Goal: Transaction & Acquisition: Purchase product/service

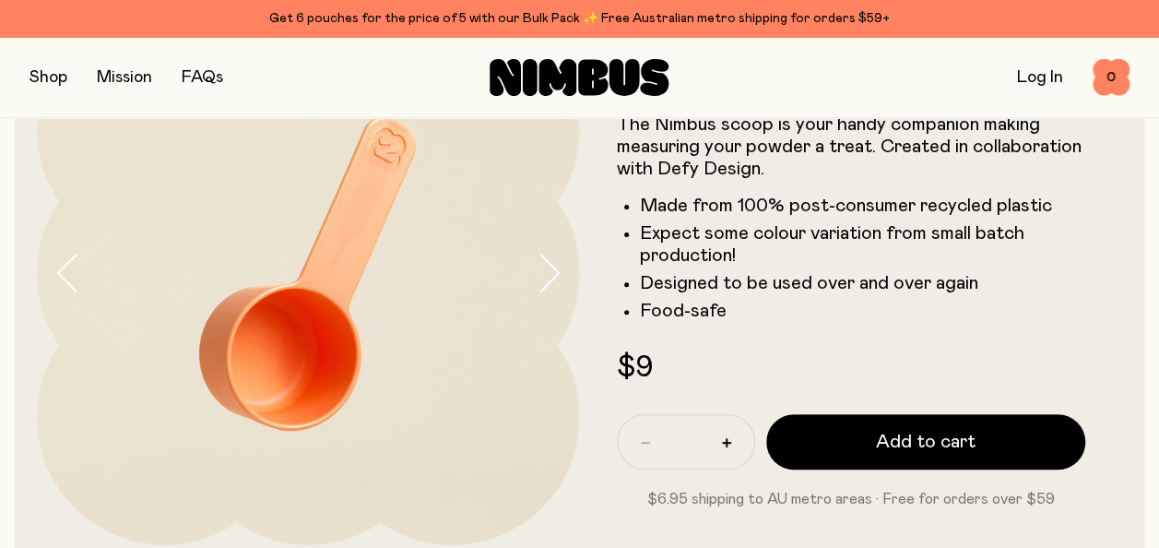
scroll to position [277, 0]
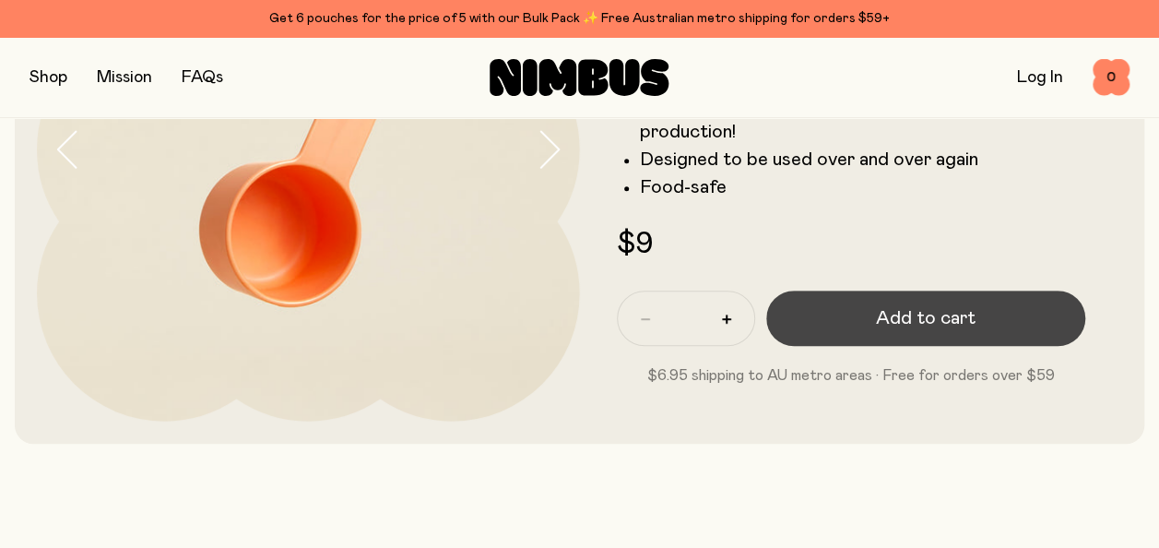
click at [952, 325] on span "Add to cart" at bounding box center [926, 318] width 100 height 26
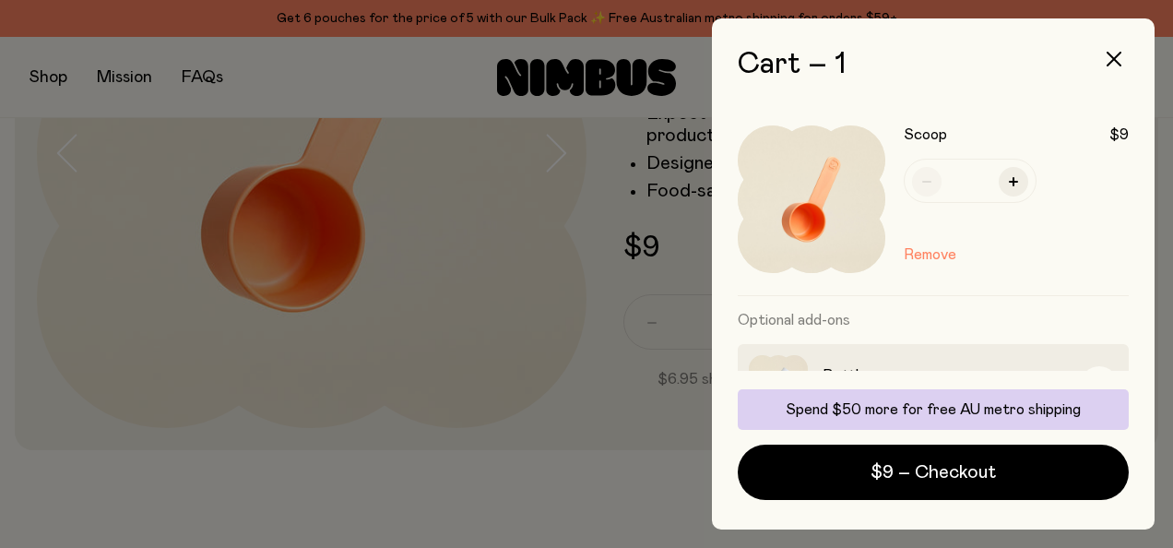
scroll to position [142, 0]
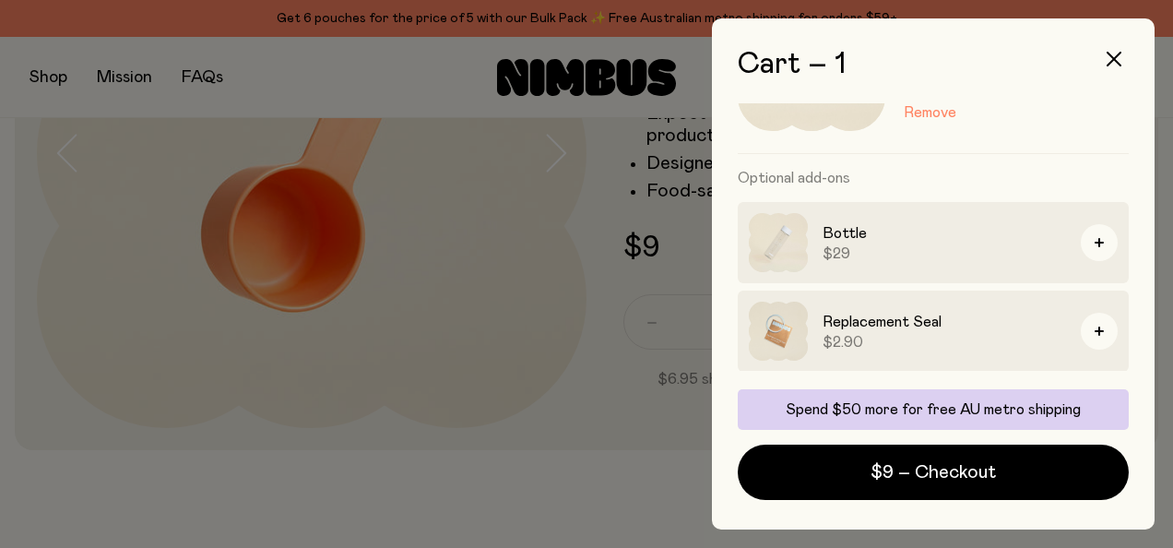
click at [788, 327] on img at bounding box center [778, 331] width 59 height 59
click at [894, 330] on h3 "Replacement Seal" at bounding box center [944, 322] width 243 height 22
click at [835, 235] on h3 "Bottle" at bounding box center [944, 233] width 243 height 22
click at [847, 317] on h3 "Replacement Seal" at bounding box center [944, 322] width 243 height 22
click at [799, 233] on img at bounding box center [778, 242] width 59 height 59
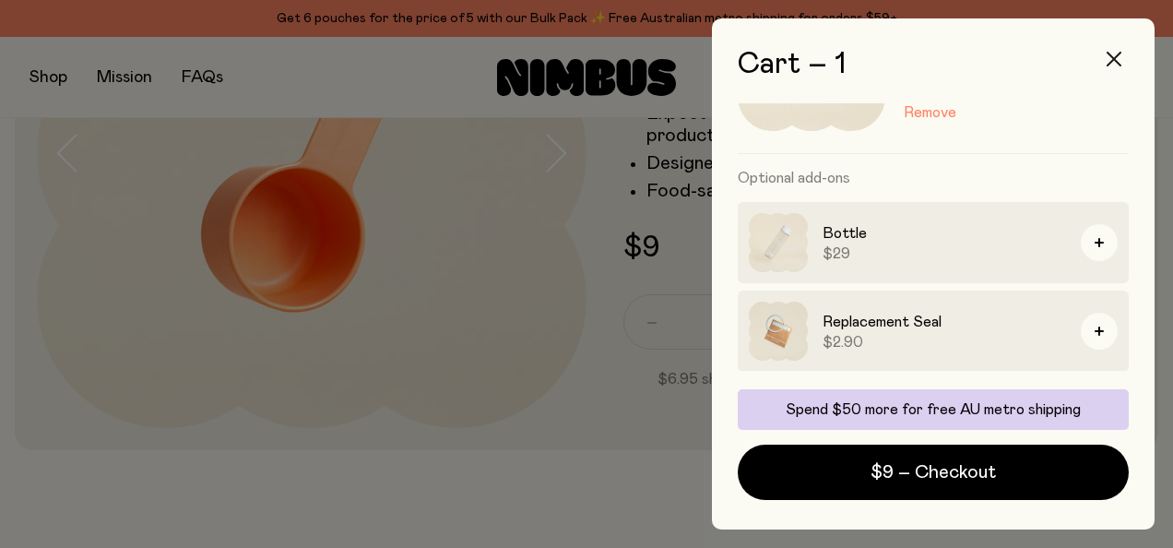
click at [1117, 63] on icon "button" at bounding box center [1114, 59] width 15 height 15
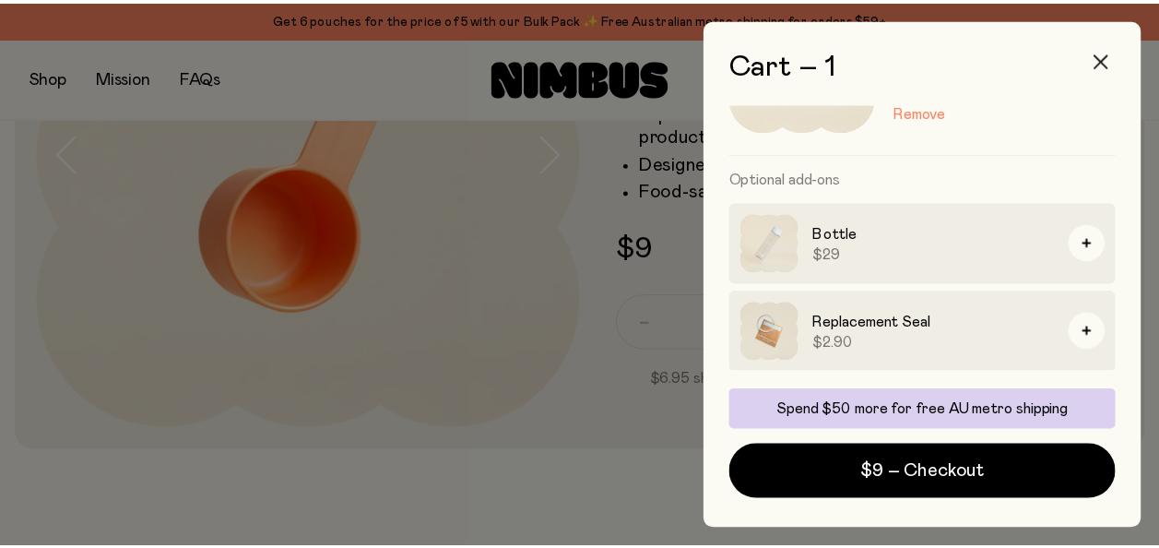
scroll to position [277, 0]
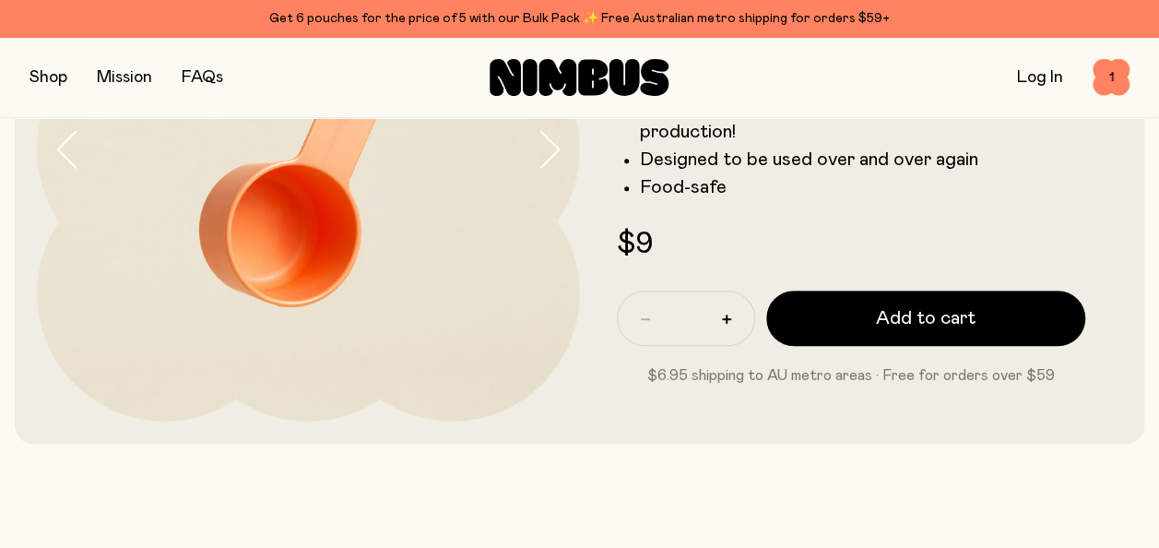
click at [63, 72] on button "button" at bounding box center [49, 78] width 38 height 26
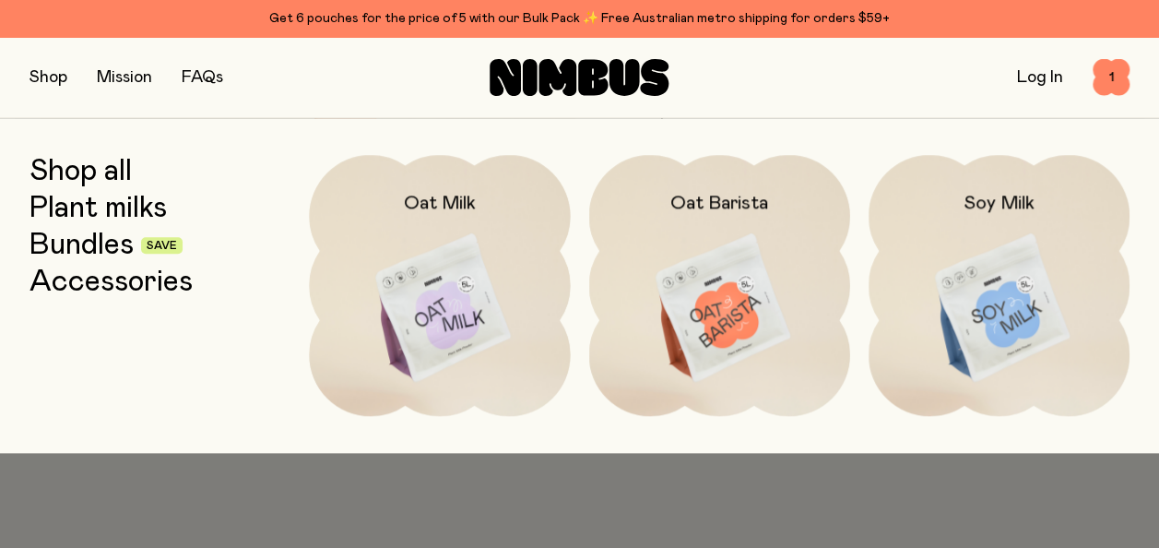
click at [102, 246] on link "Bundles" at bounding box center [82, 245] width 104 height 33
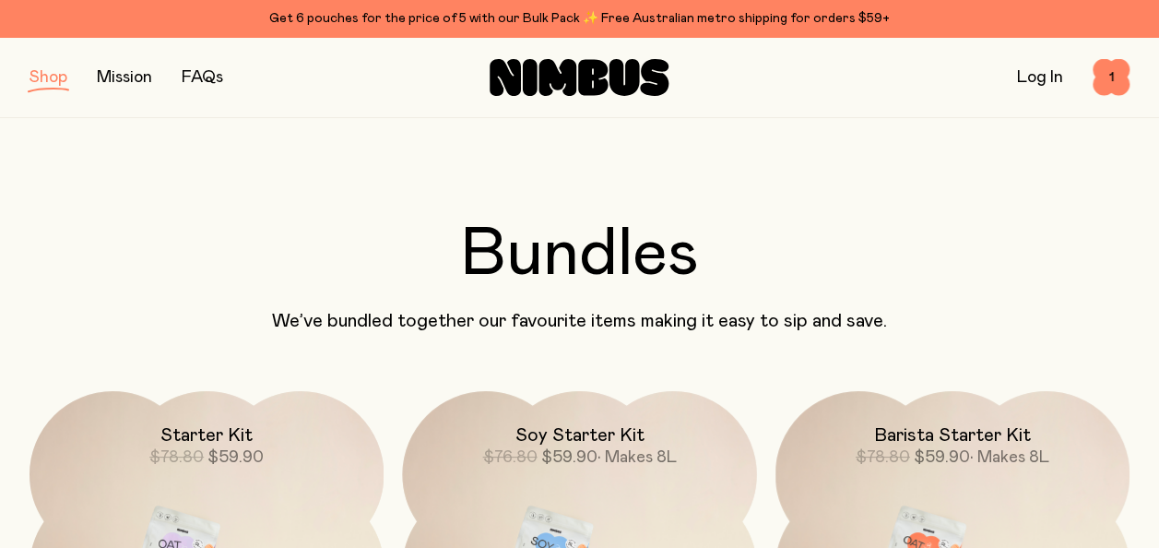
click at [53, 72] on button "button" at bounding box center [49, 78] width 38 height 26
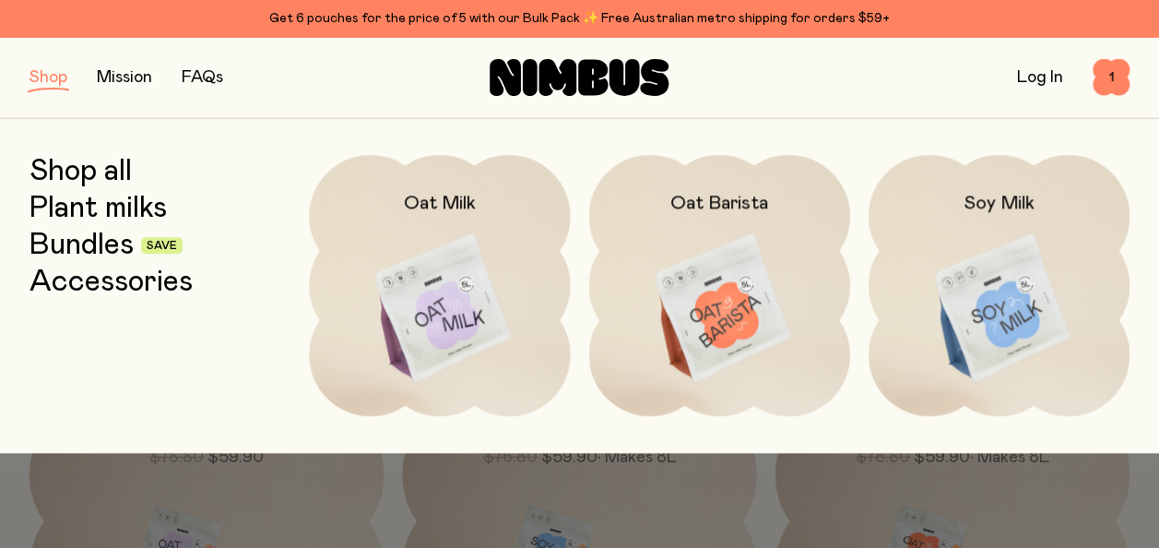
click at [87, 284] on link "Accessories" at bounding box center [111, 282] width 163 height 33
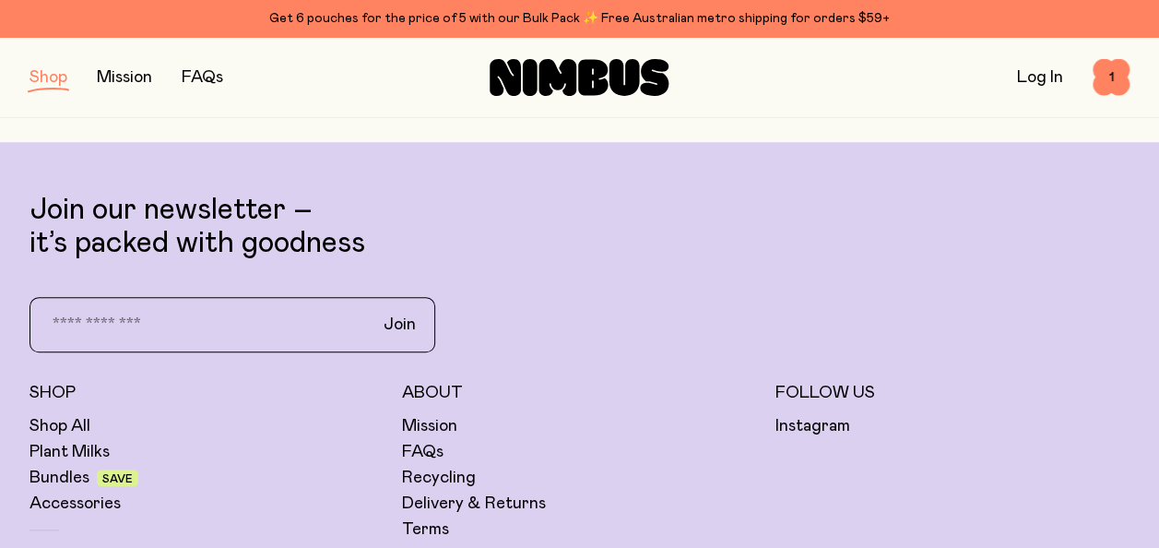
scroll to position [830, 0]
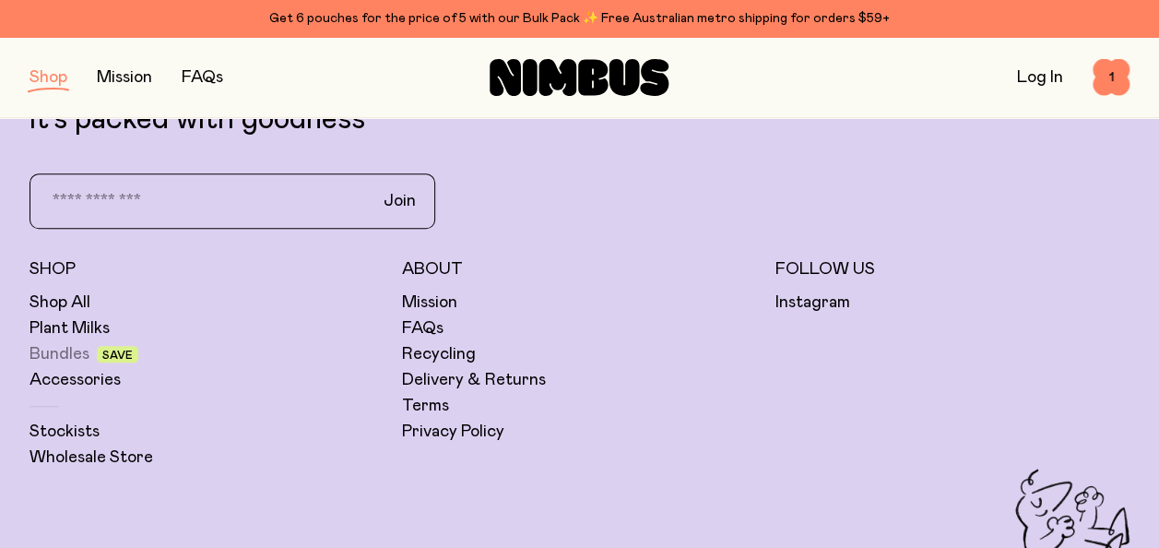
click at [67, 349] on link "Bundles" at bounding box center [60, 354] width 60 height 22
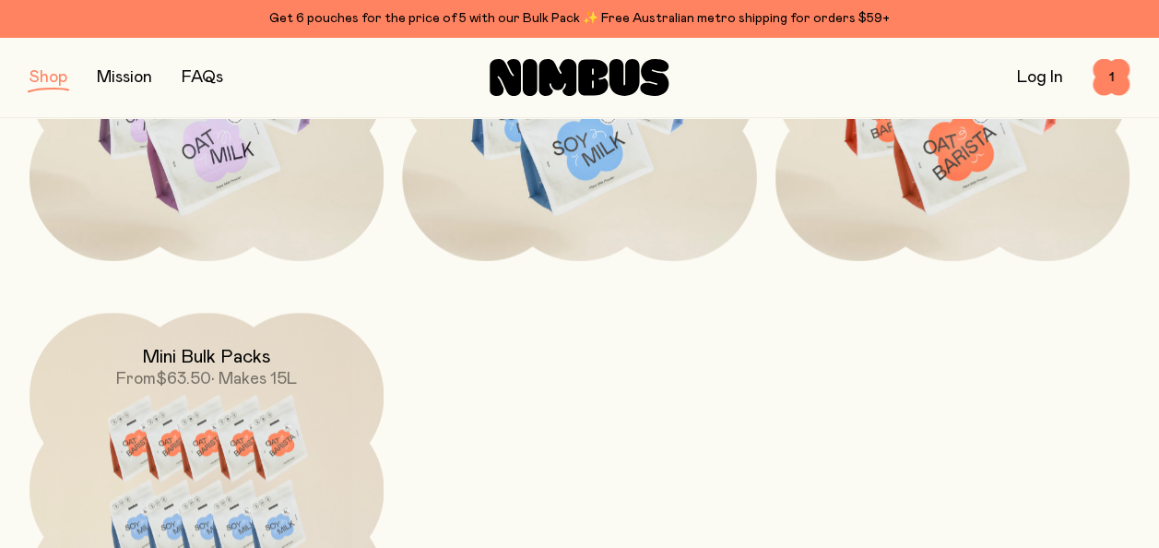
scroll to position [738, 0]
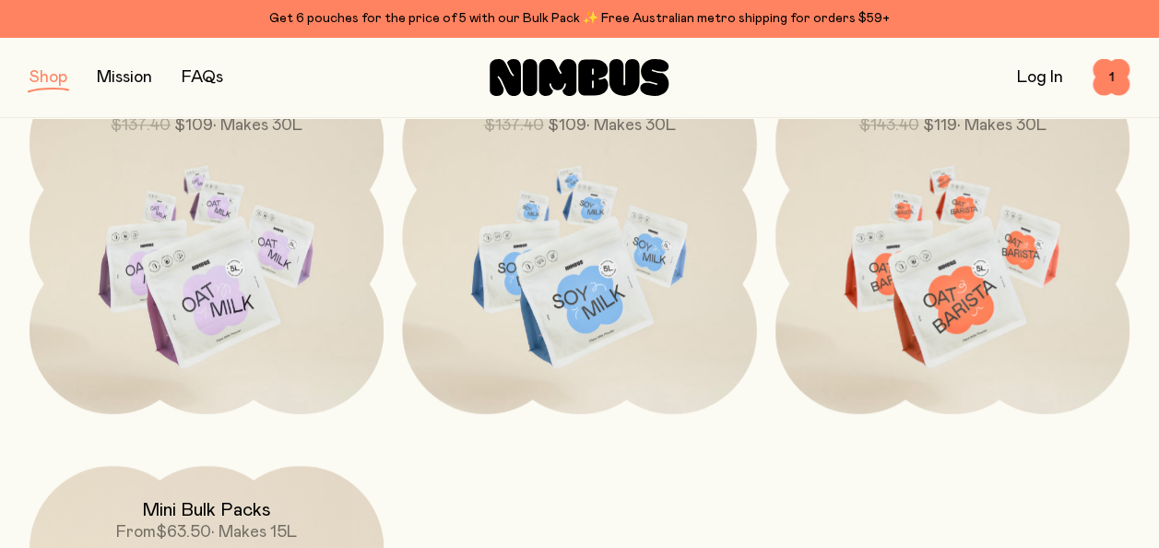
click at [155, 214] on img at bounding box center [207, 267] width 354 height 417
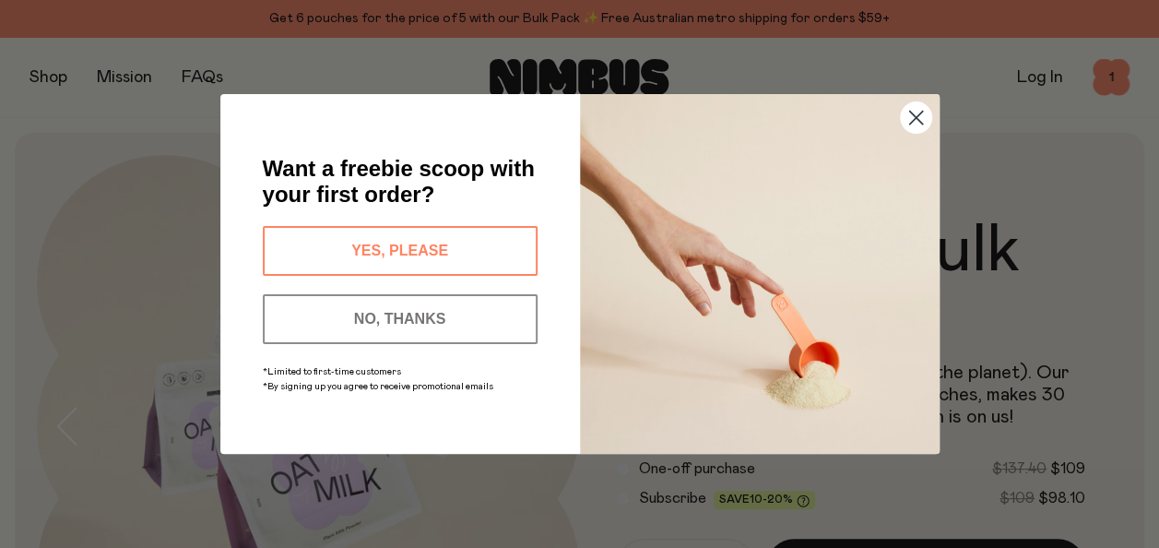
click at [378, 239] on button "YES, PLEASE" at bounding box center [400, 251] width 275 height 50
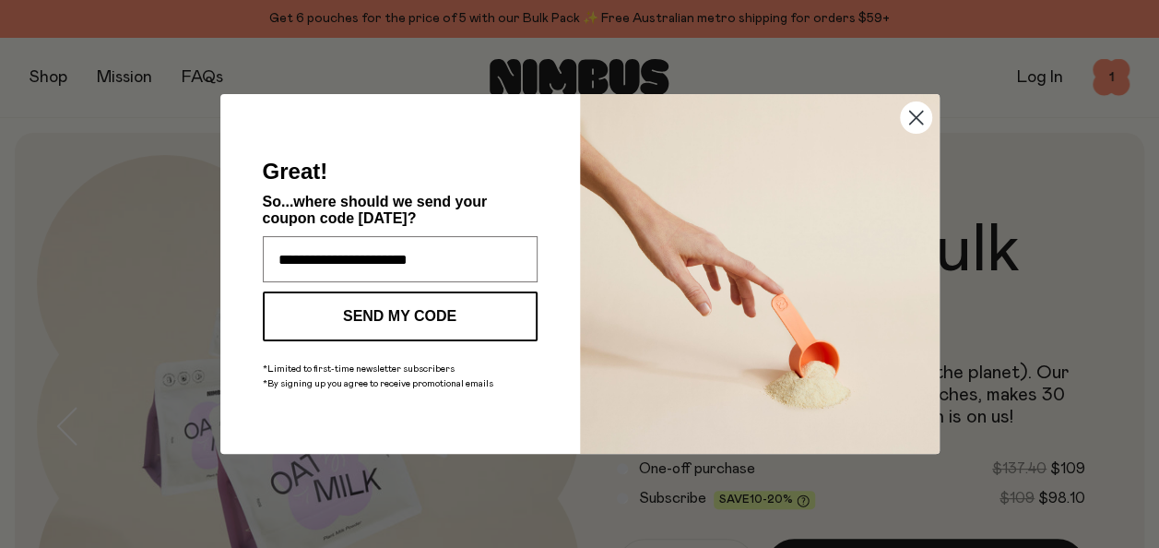
type input "**********"
click at [385, 308] on button "SEND MY CODE" at bounding box center [400, 316] width 275 height 50
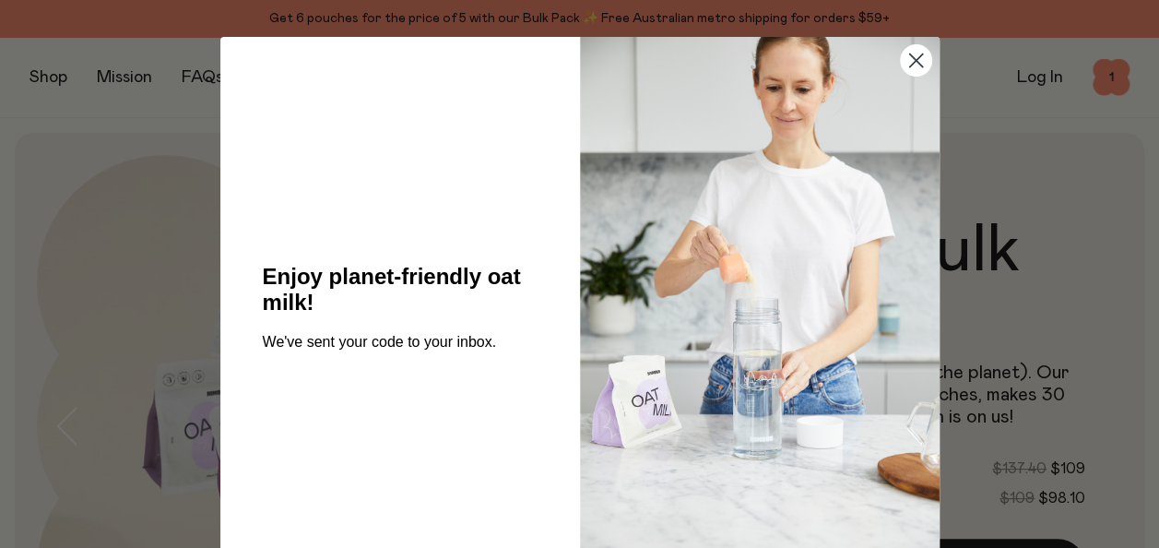
click at [903, 59] on circle "Close dialog" at bounding box center [915, 60] width 30 height 30
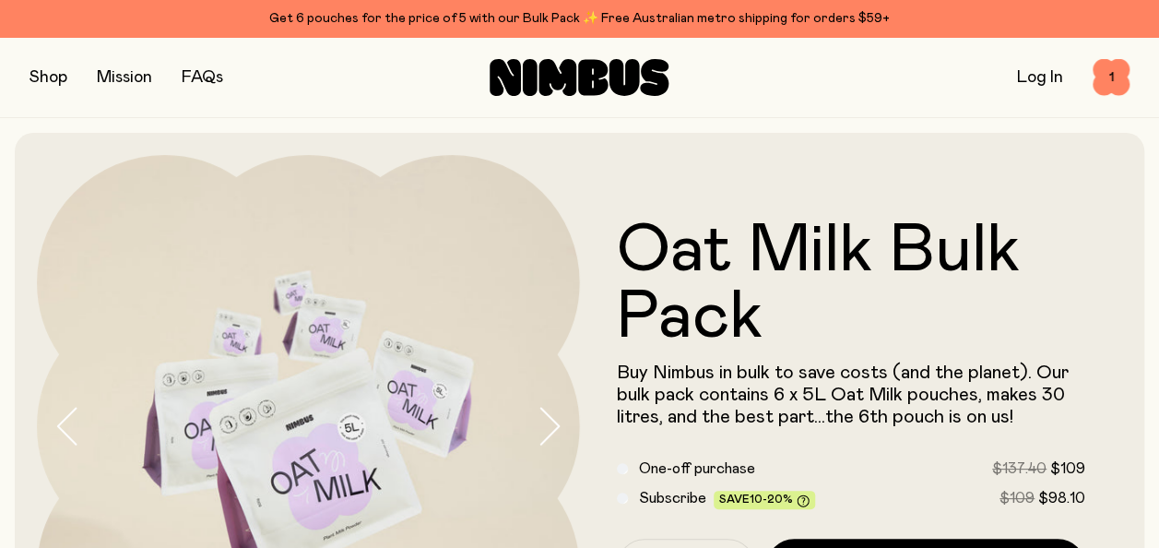
scroll to position [123, 0]
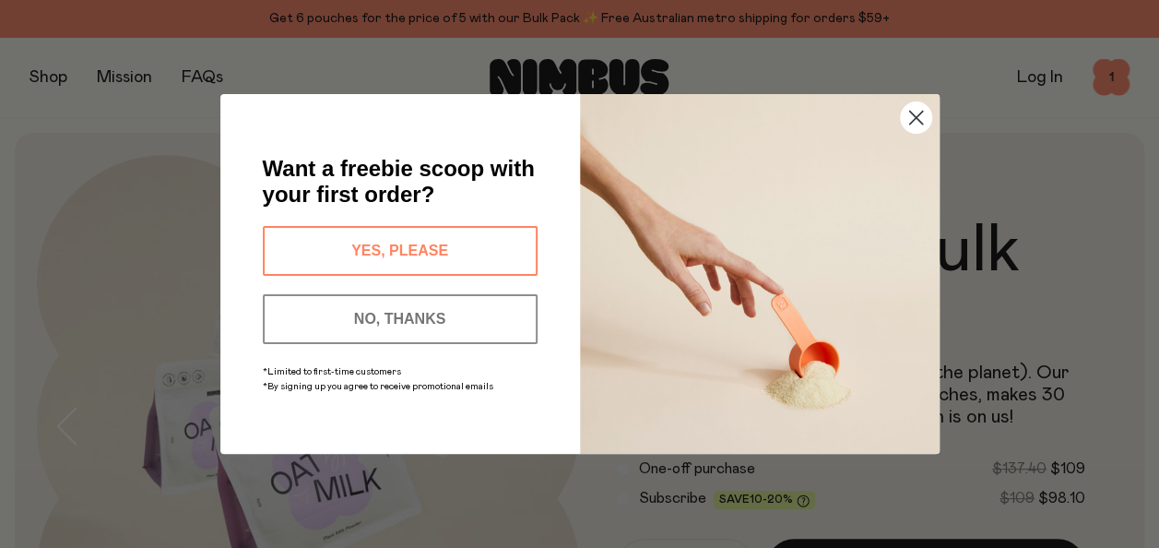
click at [402, 239] on button "YES, PLEASE" at bounding box center [400, 251] width 275 height 50
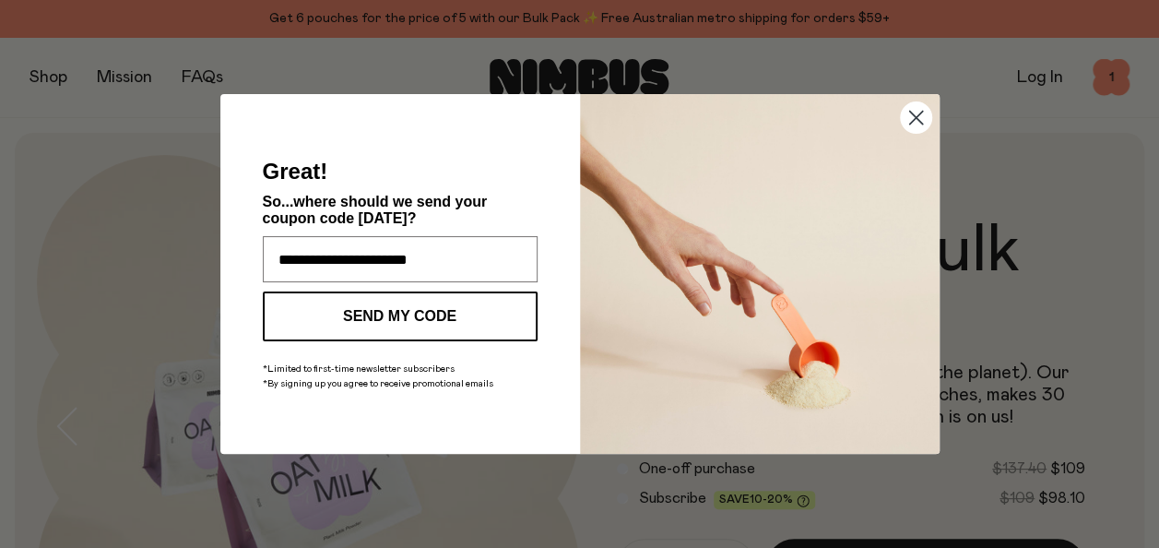
type input "**********"
click at [395, 314] on button "SEND MY CODE" at bounding box center [400, 316] width 275 height 50
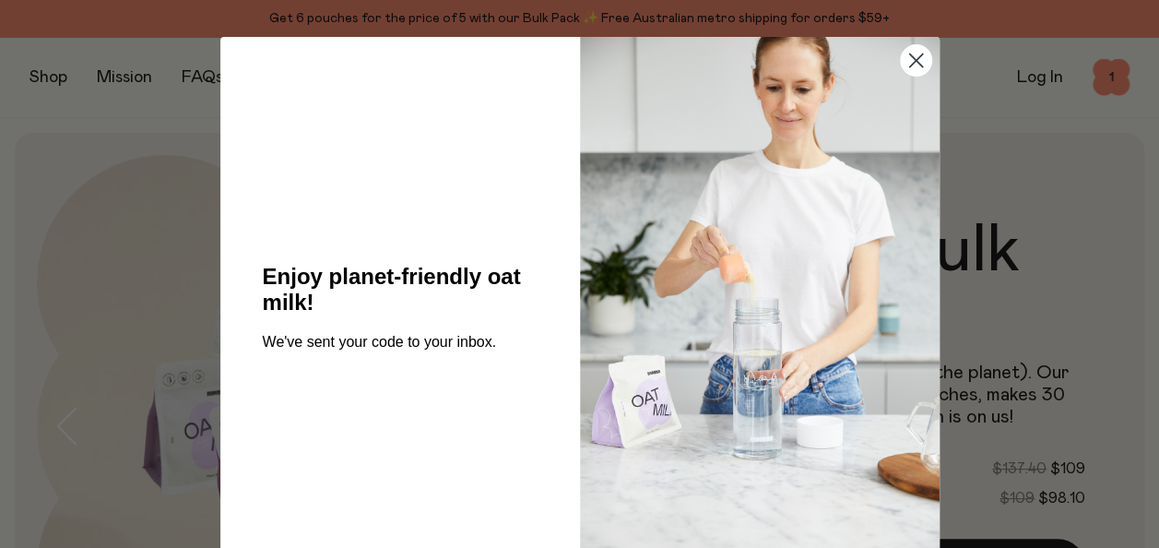
click at [915, 65] on circle "Close dialog" at bounding box center [915, 60] width 30 height 30
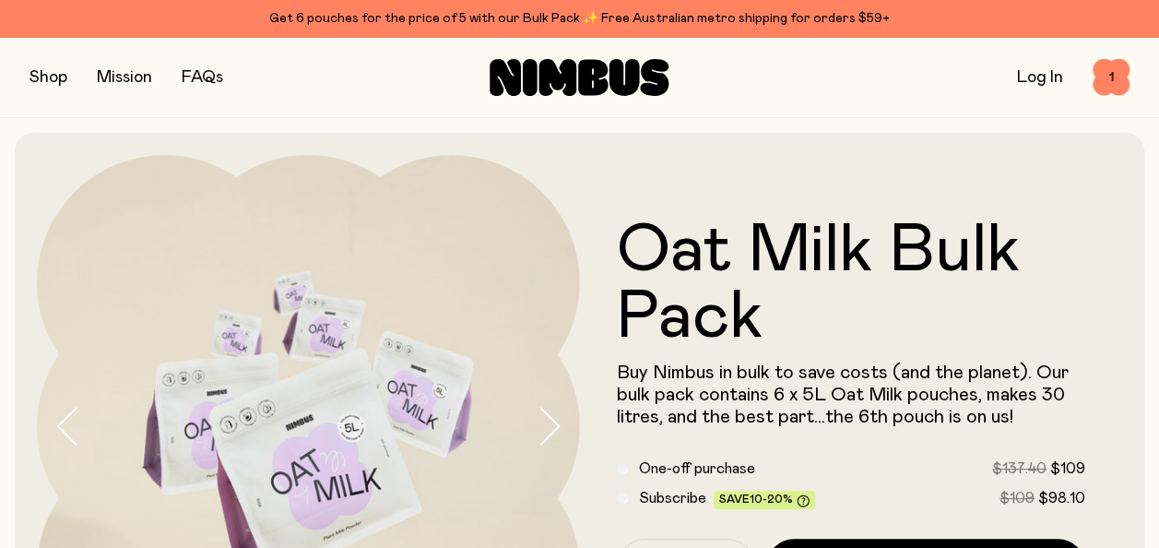
scroll to position [123, 0]
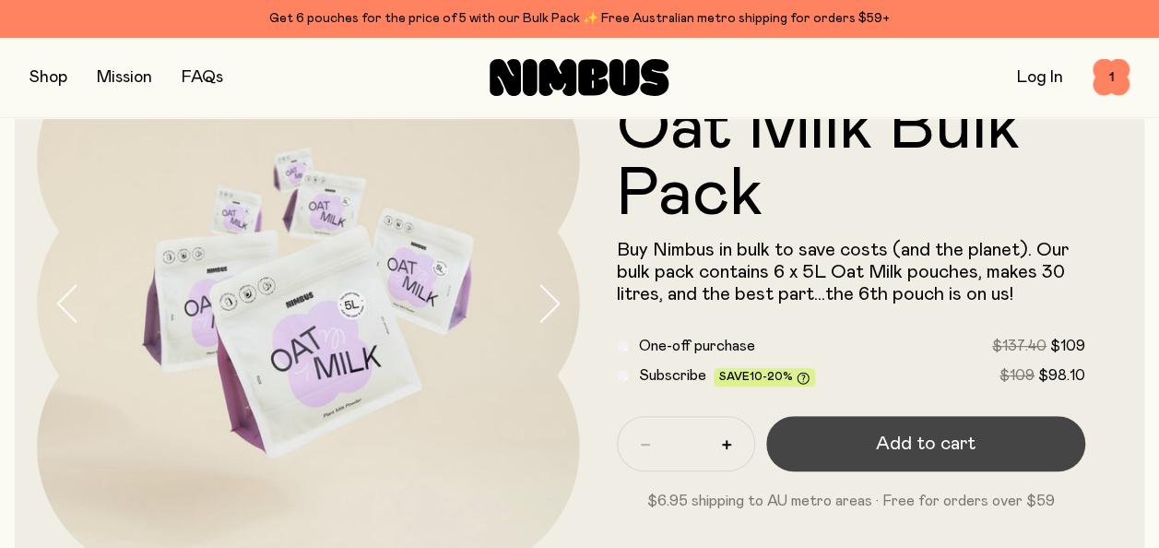
click at [896, 445] on span "Add to cart" at bounding box center [926, 444] width 100 height 26
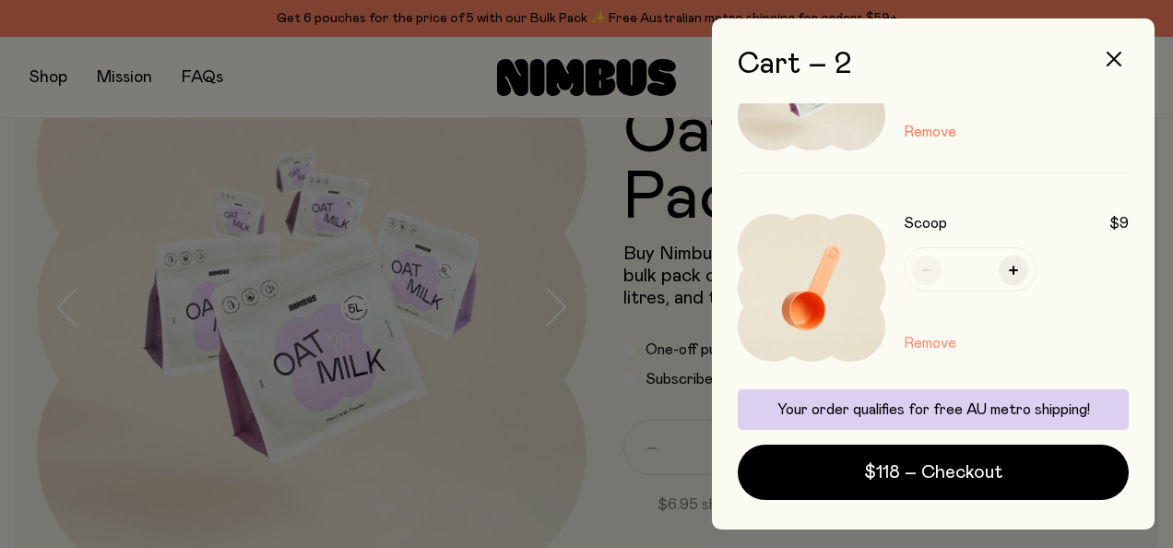
click at [933, 337] on button "Remove" at bounding box center [930, 343] width 53 height 22
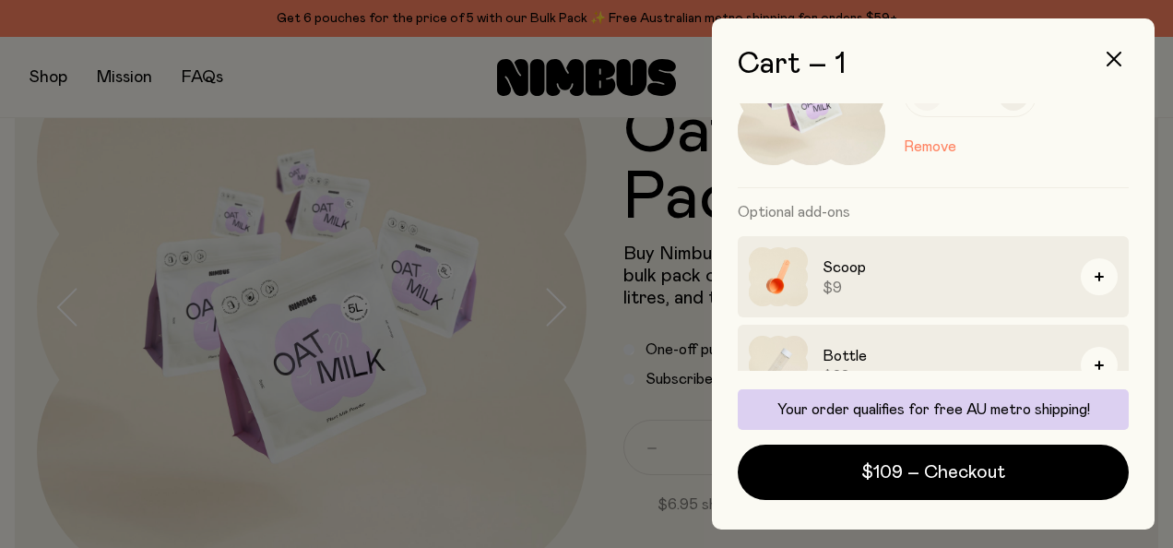
scroll to position [77, 0]
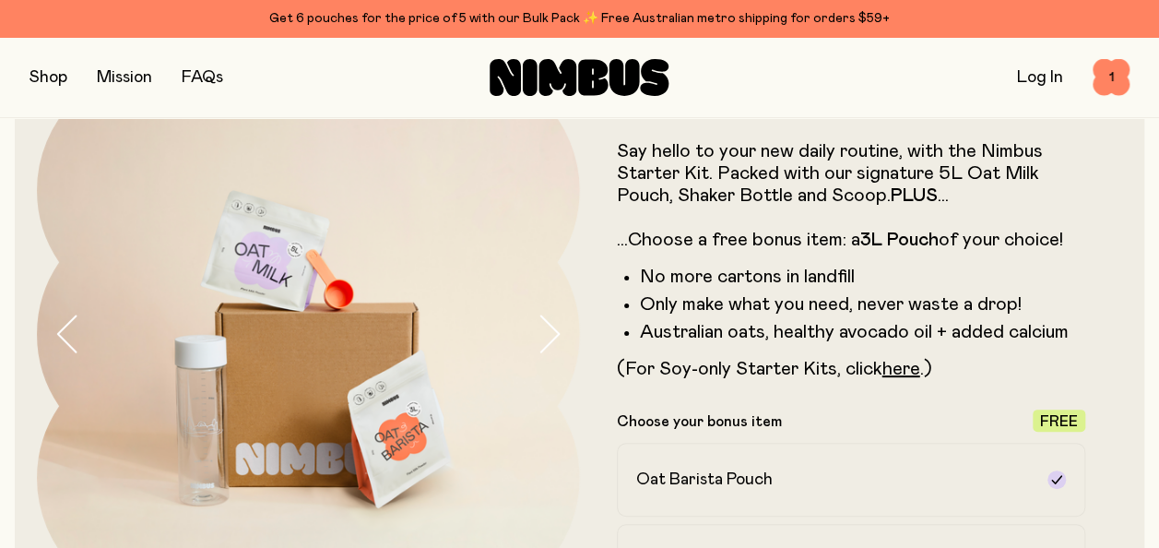
scroll to position [153, 0]
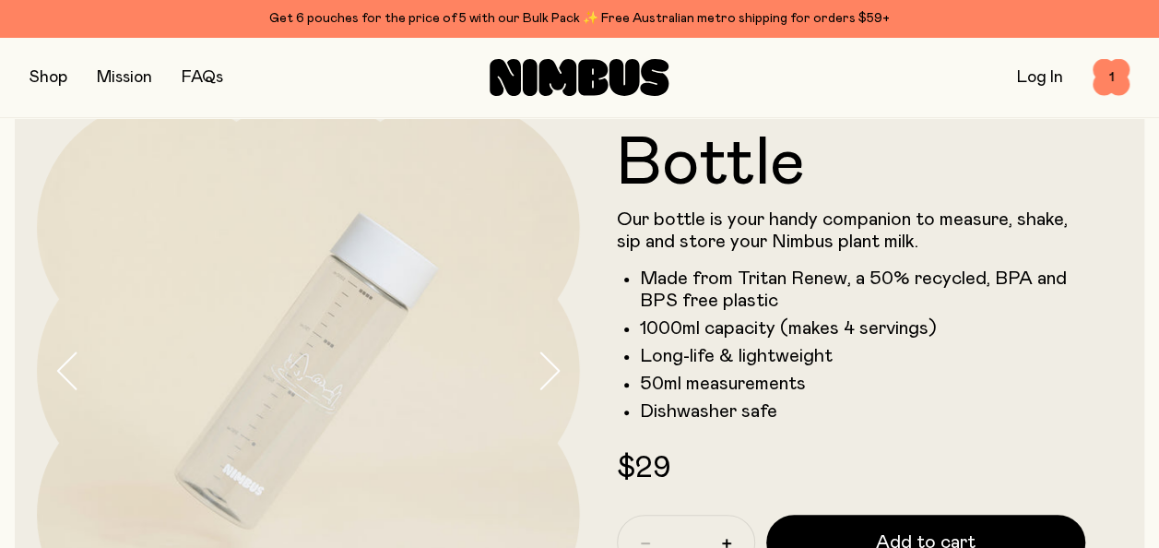
scroll to position [24, 0]
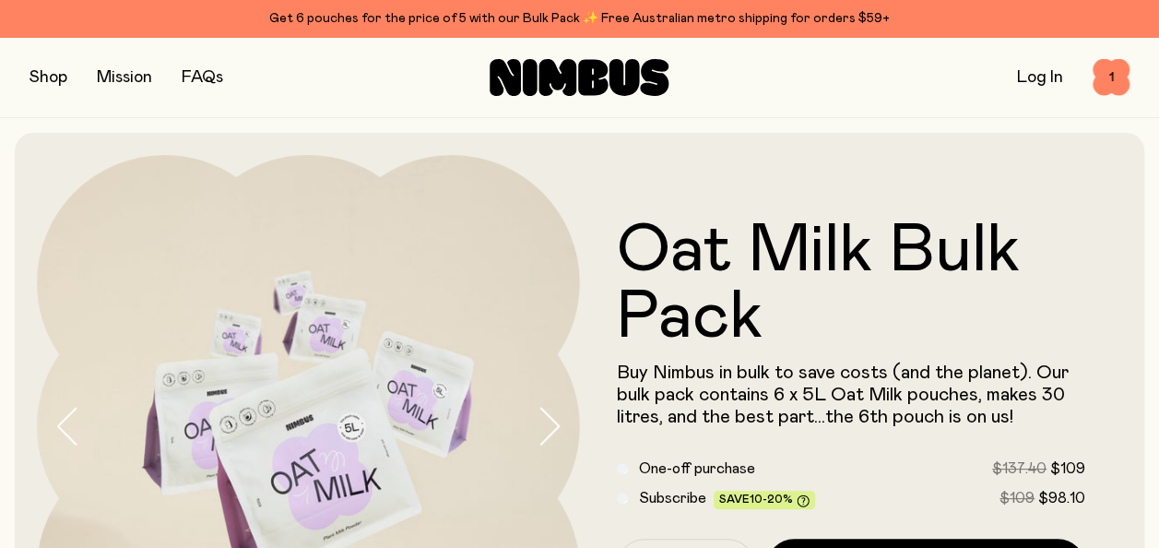
scroll to position [92, 0]
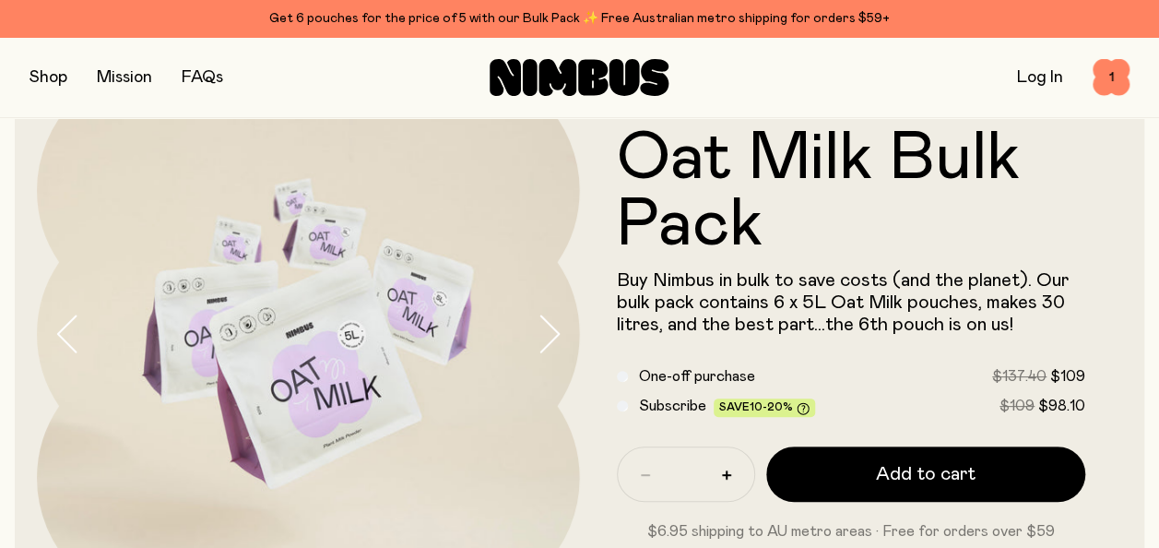
click at [47, 82] on button "button" at bounding box center [49, 78] width 38 height 26
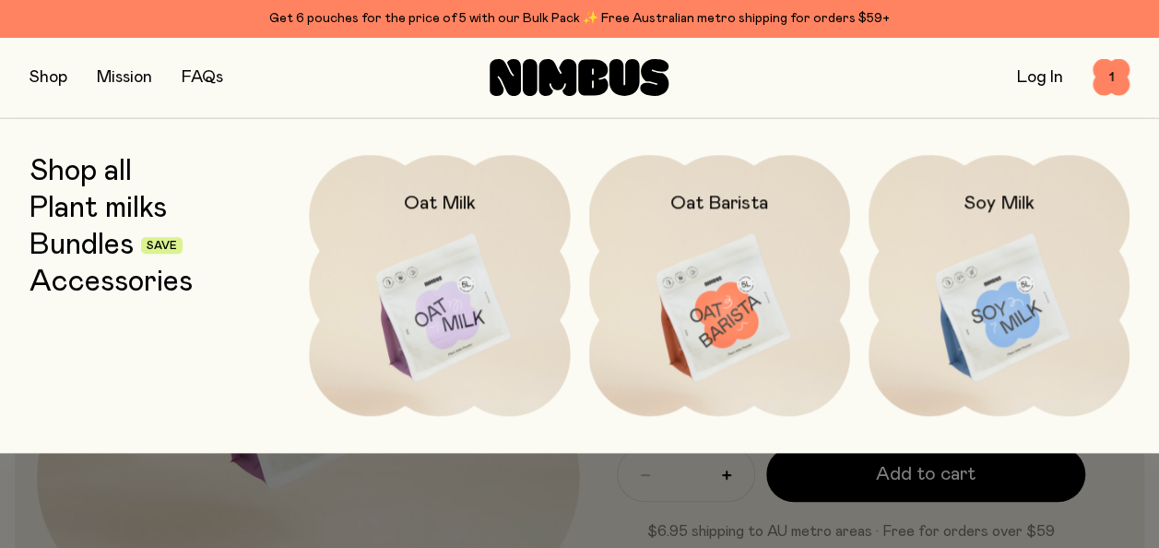
click at [94, 243] on link "Bundles" at bounding box center [82, 245] width 104 height 33
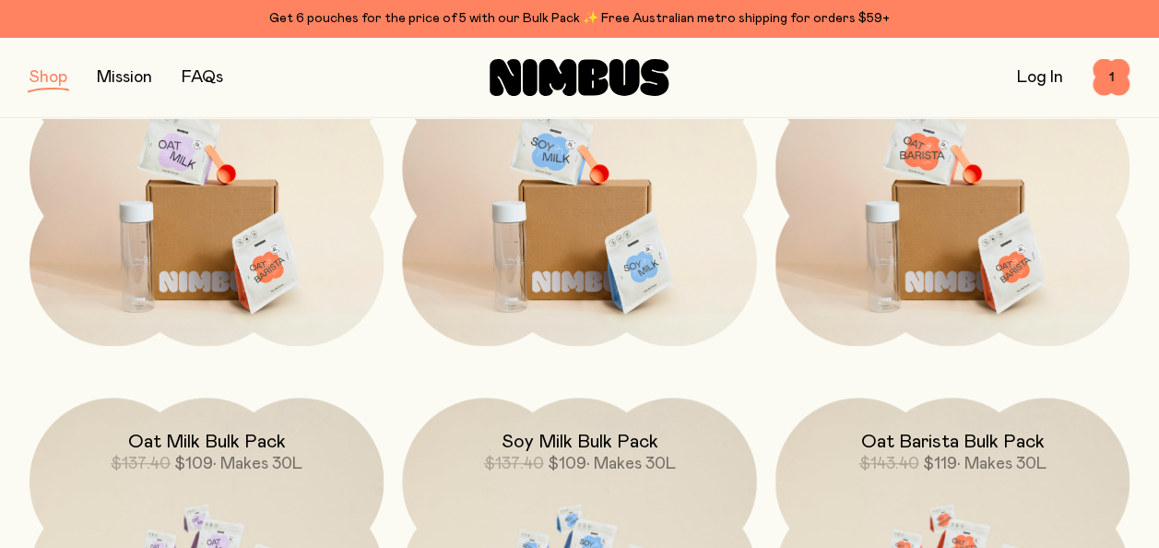
scroll to position [553, 0]
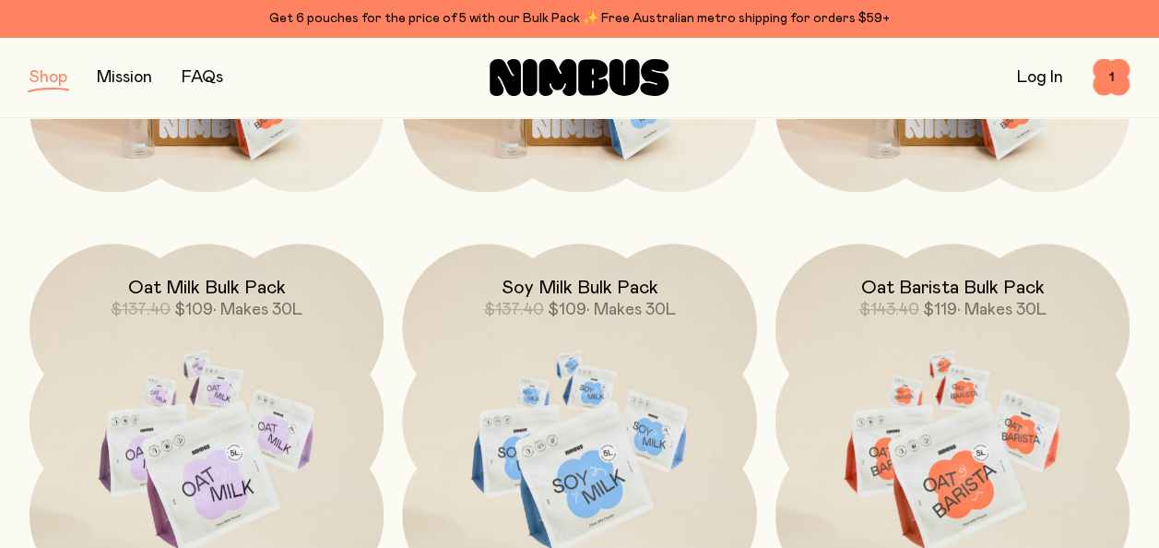
click at [260, 396] on img at bounding box center [207, 451] width 354 height 417
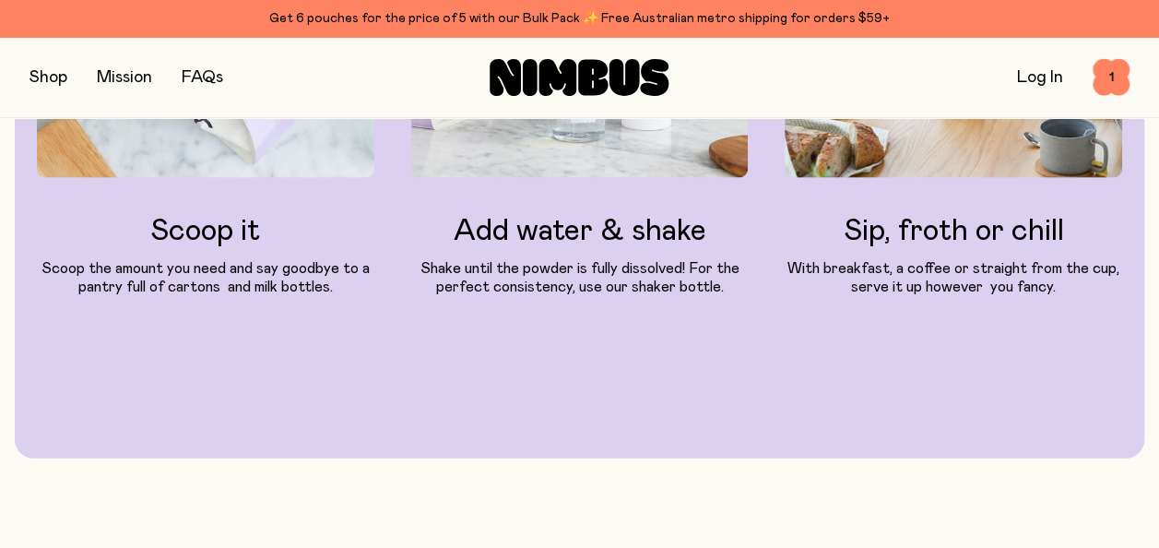
scroll to position [1967, 0]
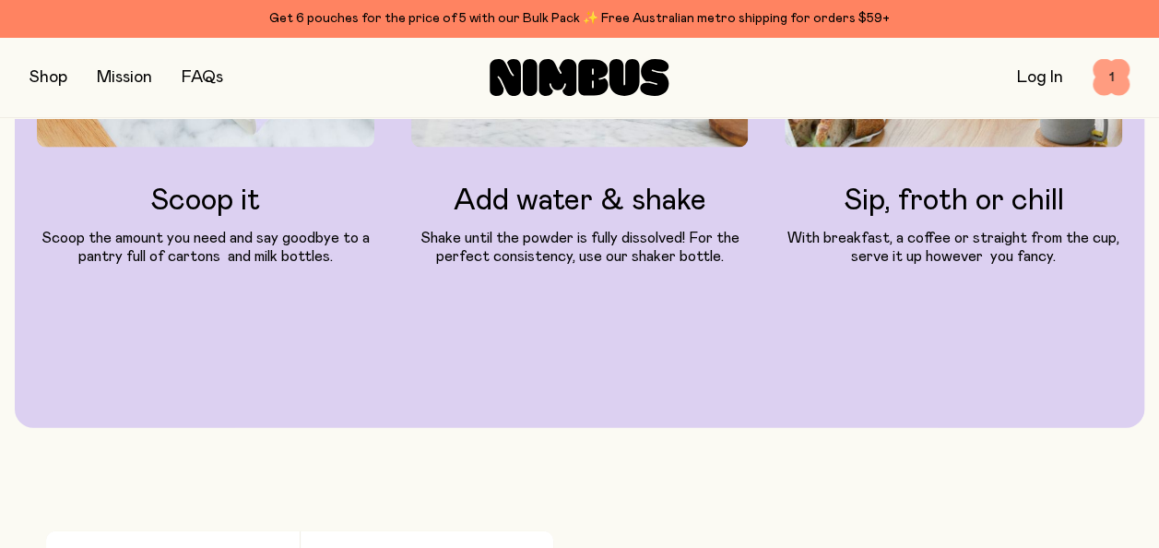
click at [1110, 76] on span "1" at bounding box center [1111, 77] width 37 height 37
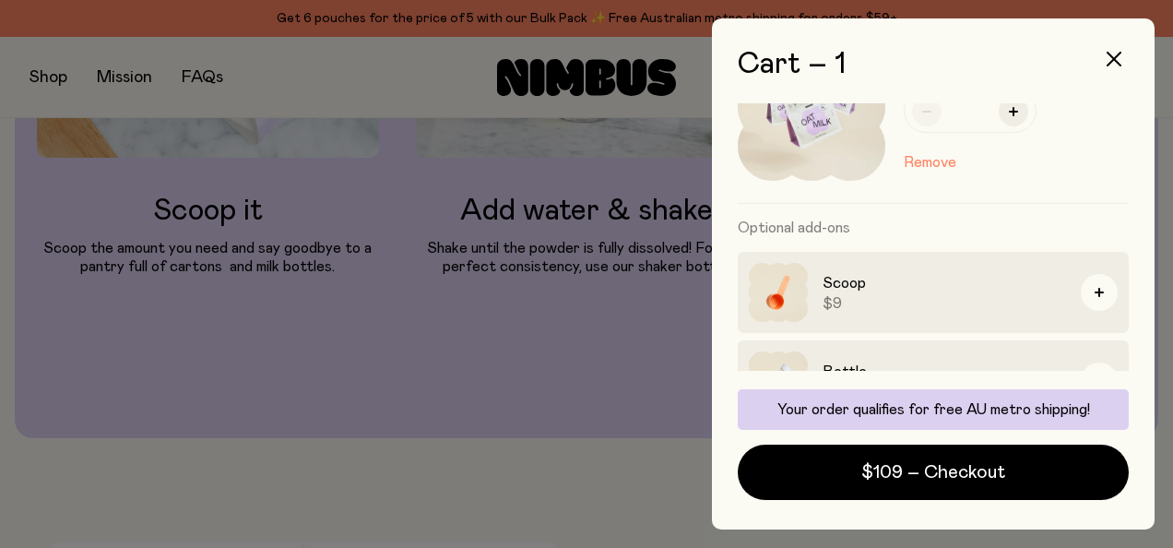
scroll to position [231, 0]
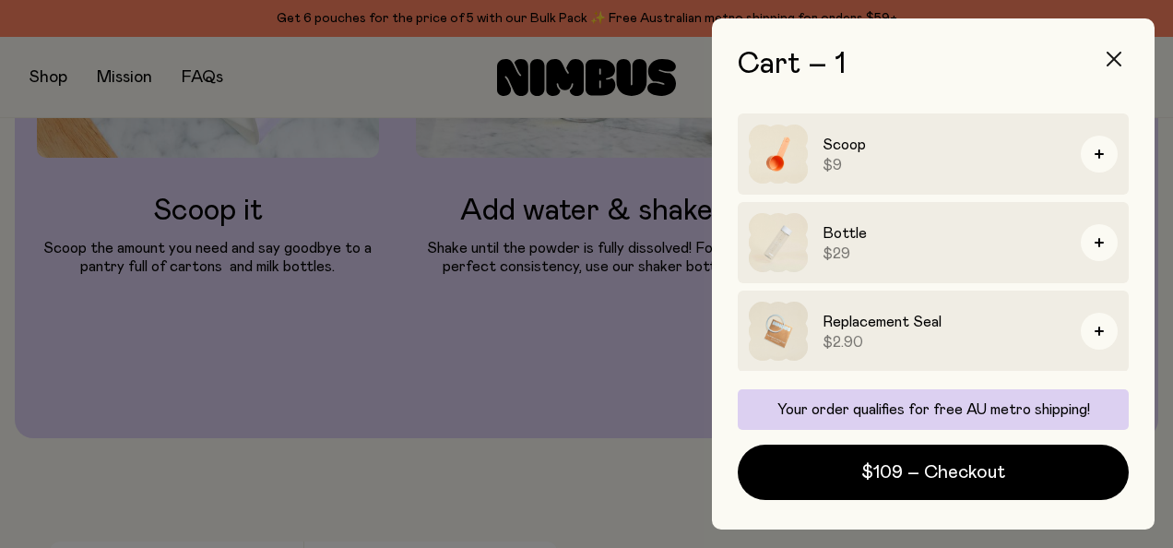
click at [1117, 62] on icon "button" at bounding box center [1114, 59] width 15 height 15
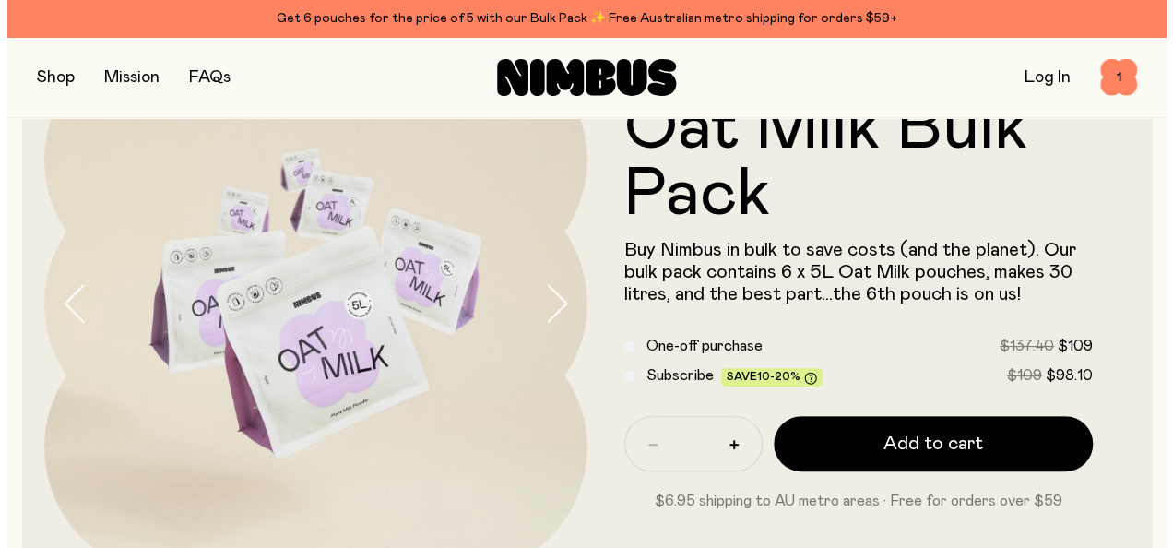
scroll to position [0, 0]
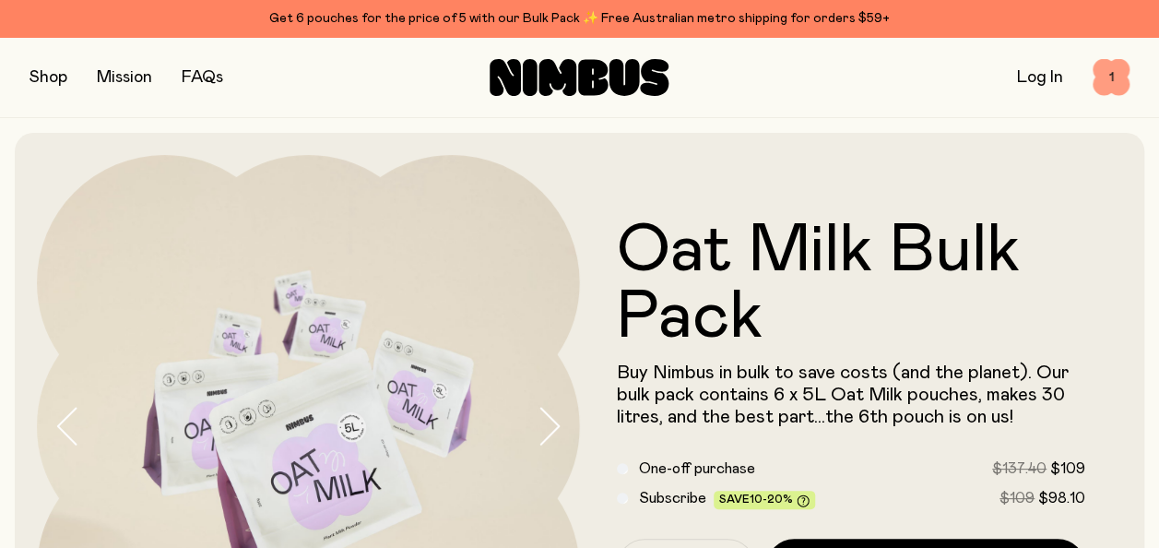
click at [1101, 74] on span "1" at bounding box center [1111, 77] width 37 height 37
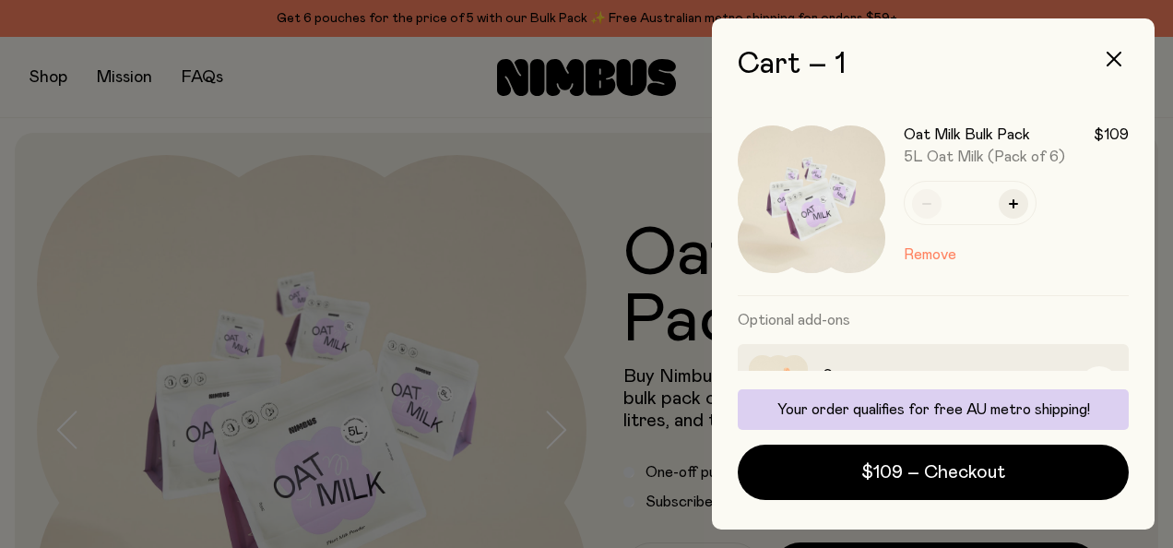
scroll to position [123, 0]
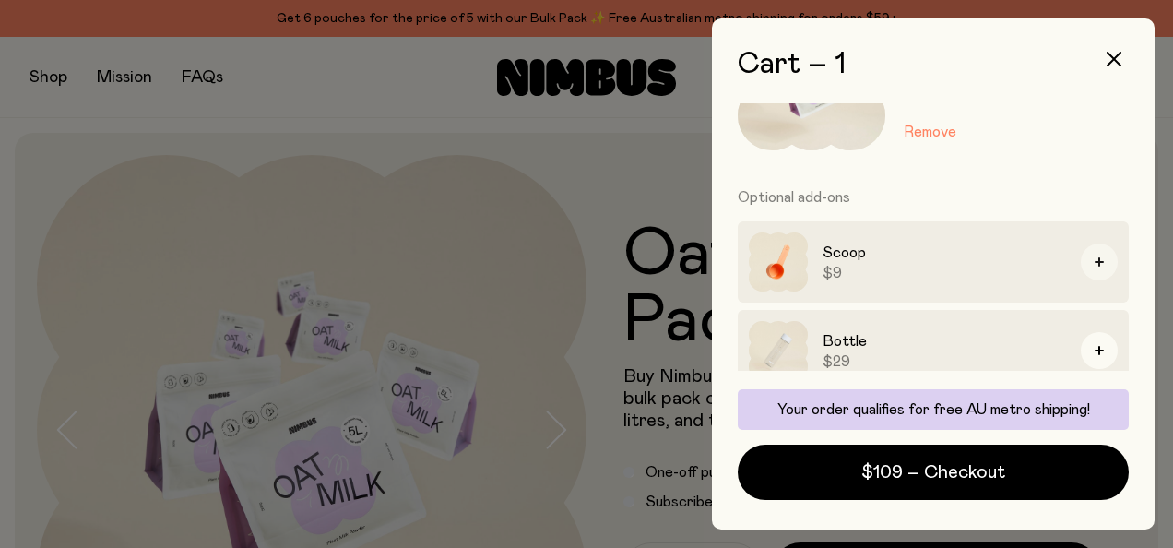
click at [1092, 259] on button "button" at bounding box center [1099, 261] width 37 height 37
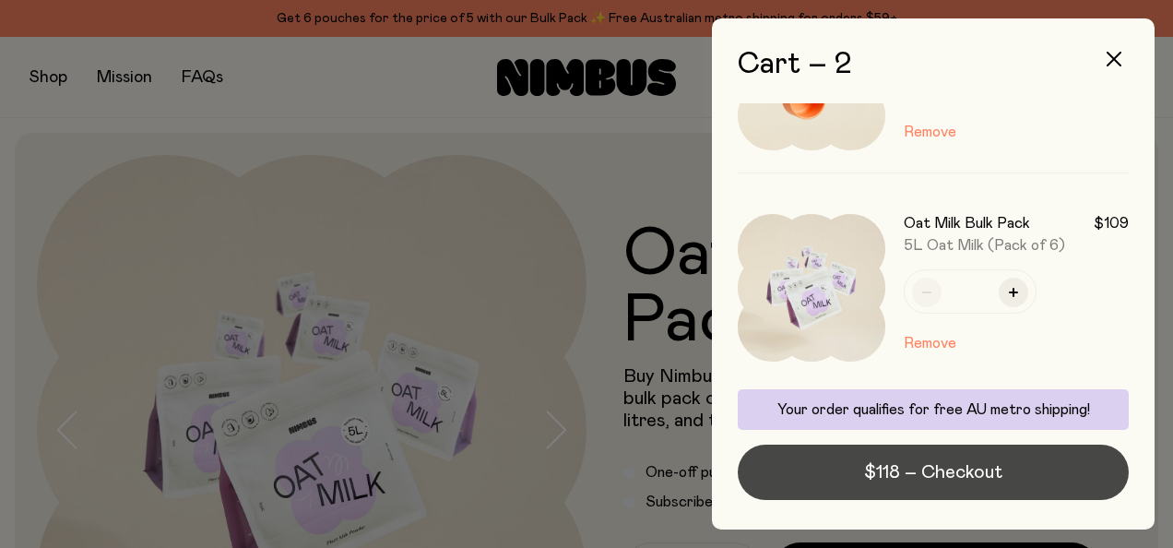
click at [921, 468] on span "$118 – Checkout" at bounding box center [933, 472] width 138 height 26
